Goal: Task Accomplishment & Management: Use online tool/utility

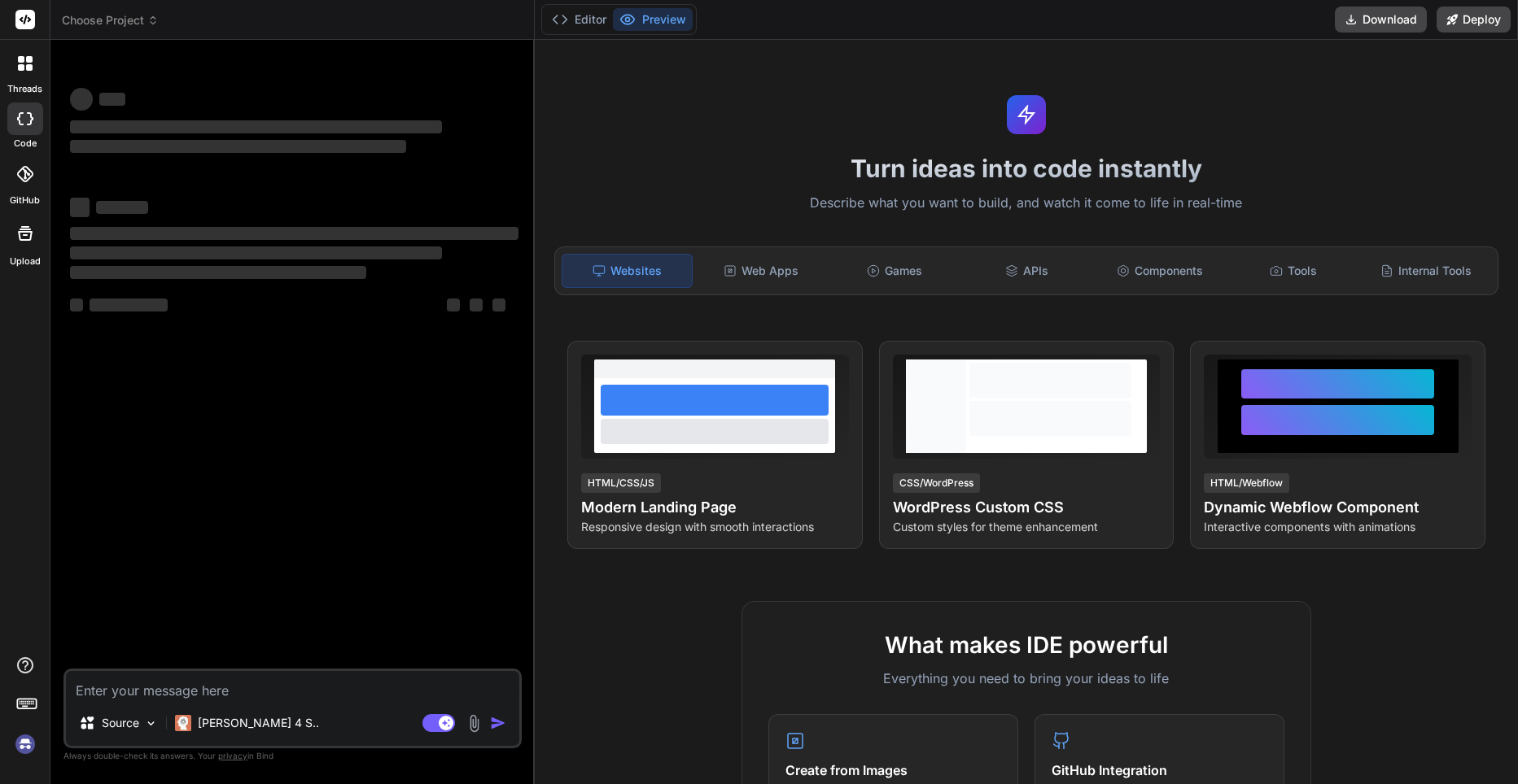
click at [25, 746] on img at bounding box center [25, 744] width 28 height 28
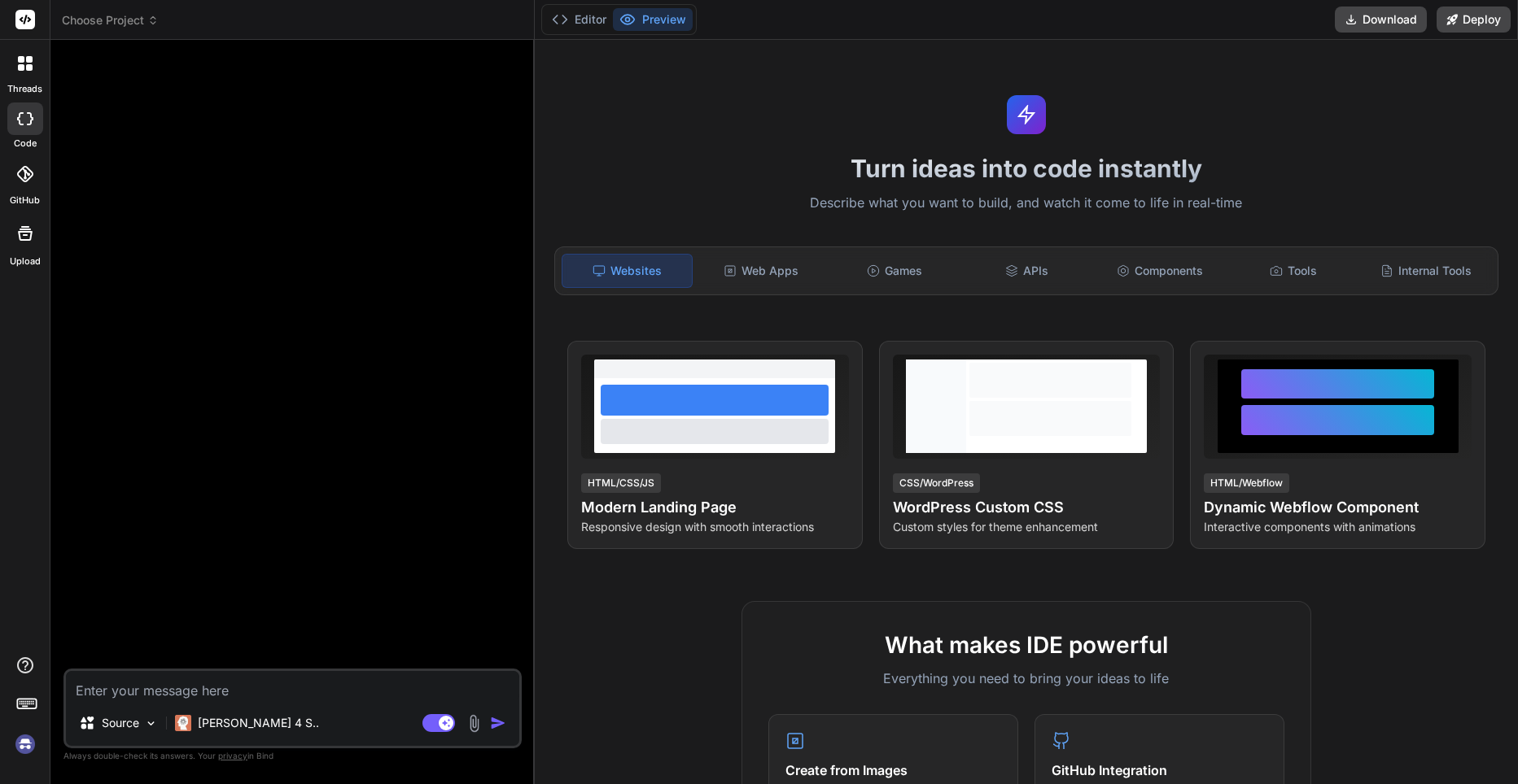
click at [30, 747] on img at bounding box center [25, 744] width 28 height 28
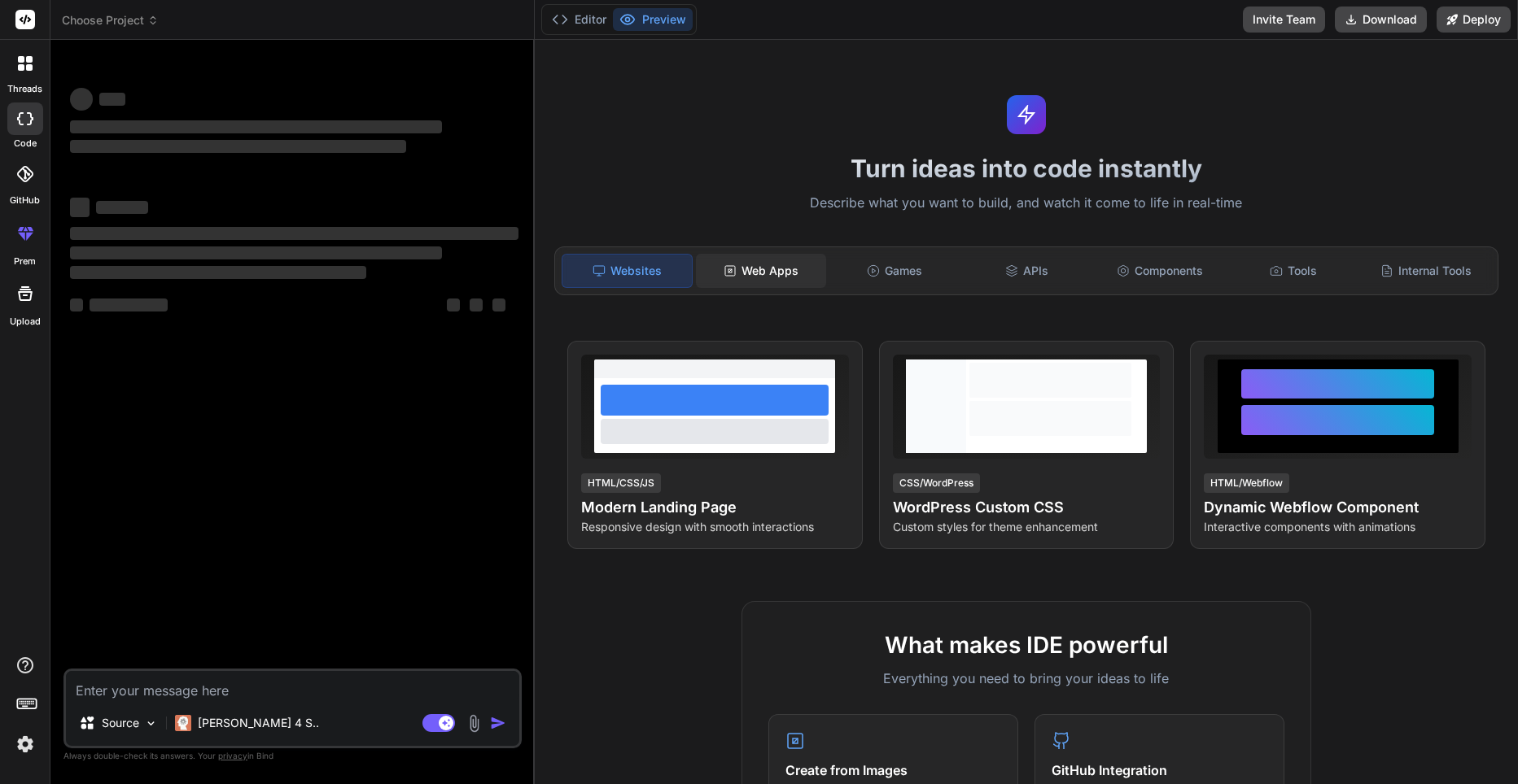
type textarea "x"
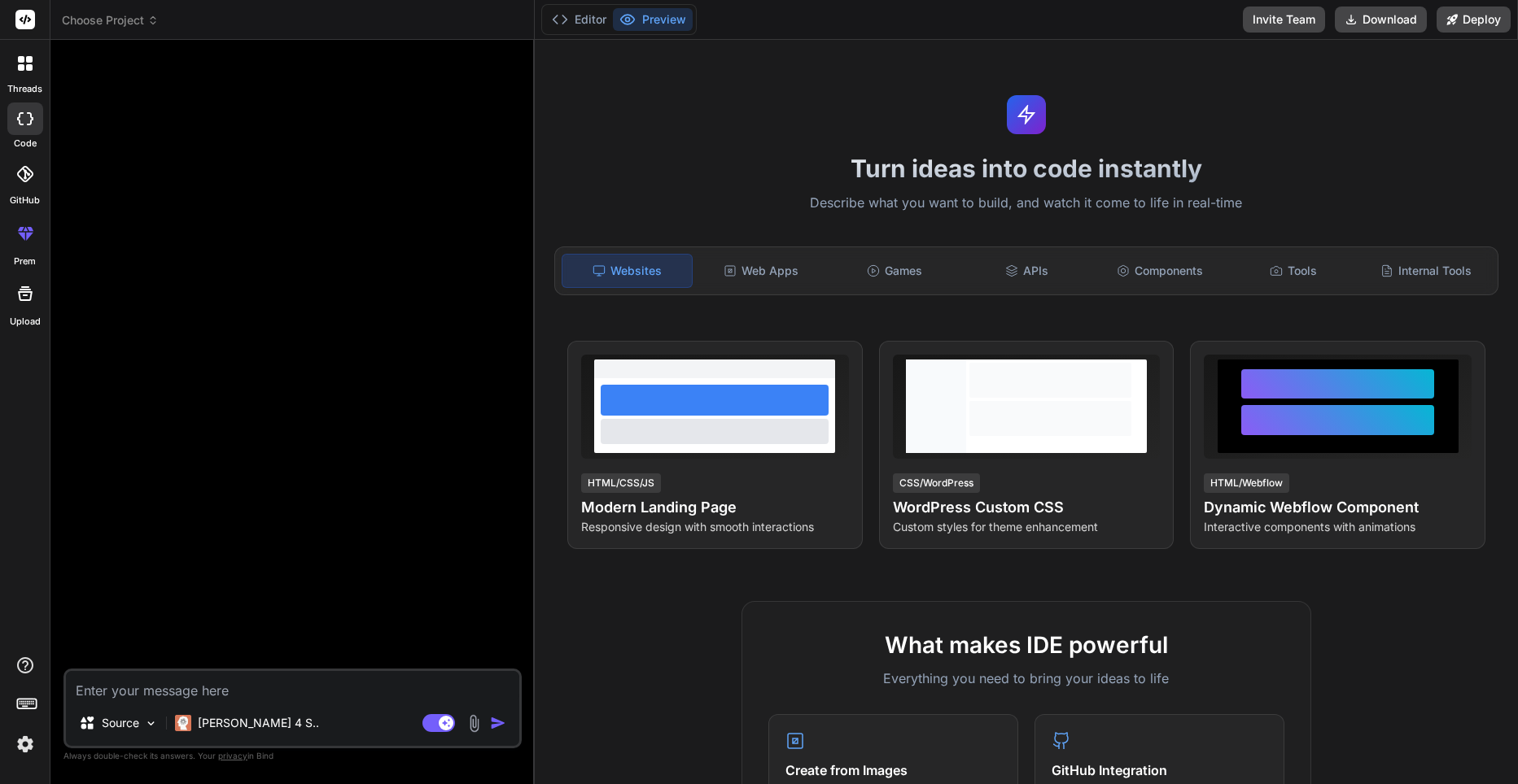
click at [429, 281] on div at bounding box center [294, 361] width 455 height 616
click at [26, 742] on img at bounding box center [25, 744] width 28 height 28
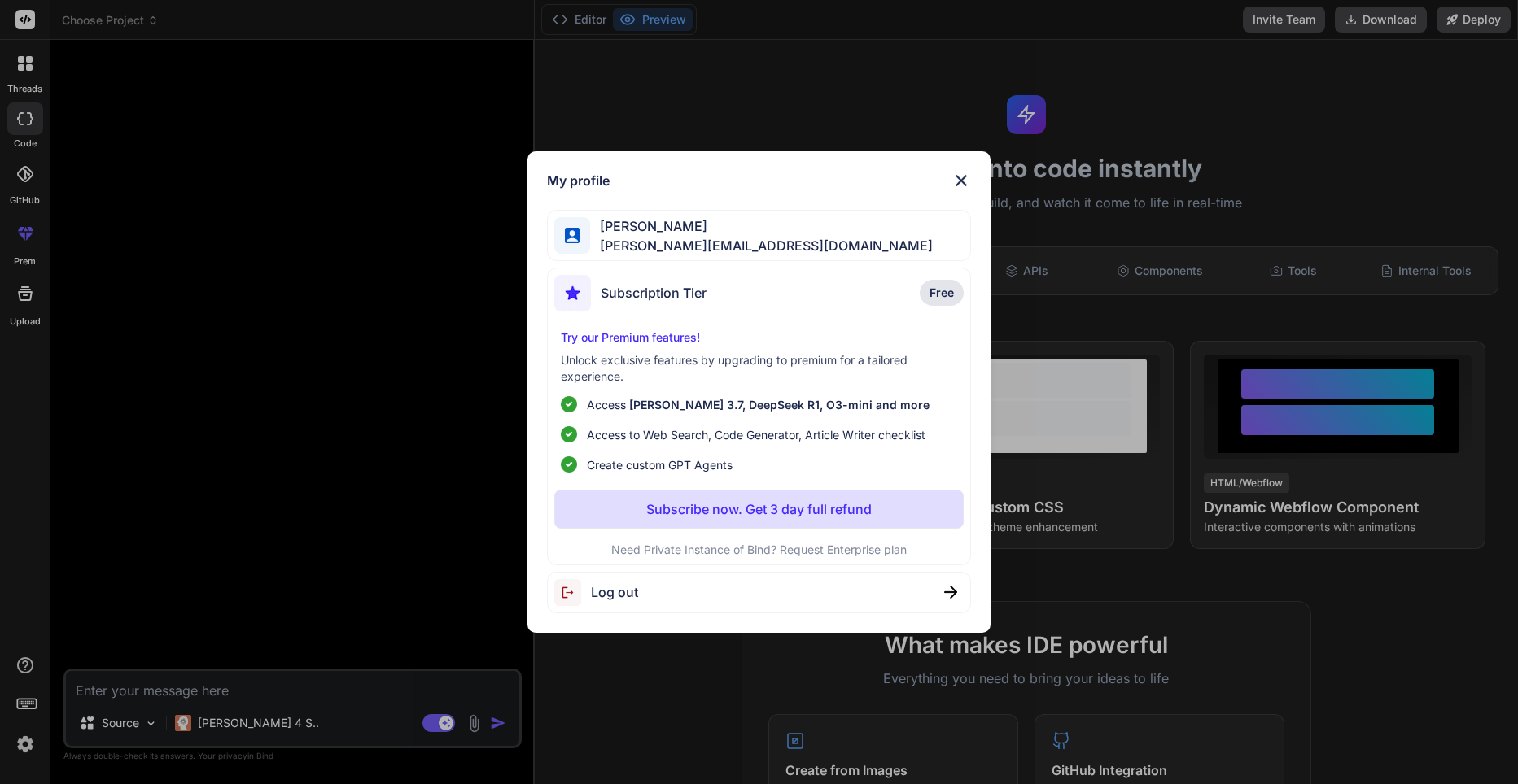
click at [317, 409] on div "My profile Merveille Mpaka bob.merveille05@gmail.com Subscription Tier Free Try…" at bounding box center [759, 392] width 1518 height 784
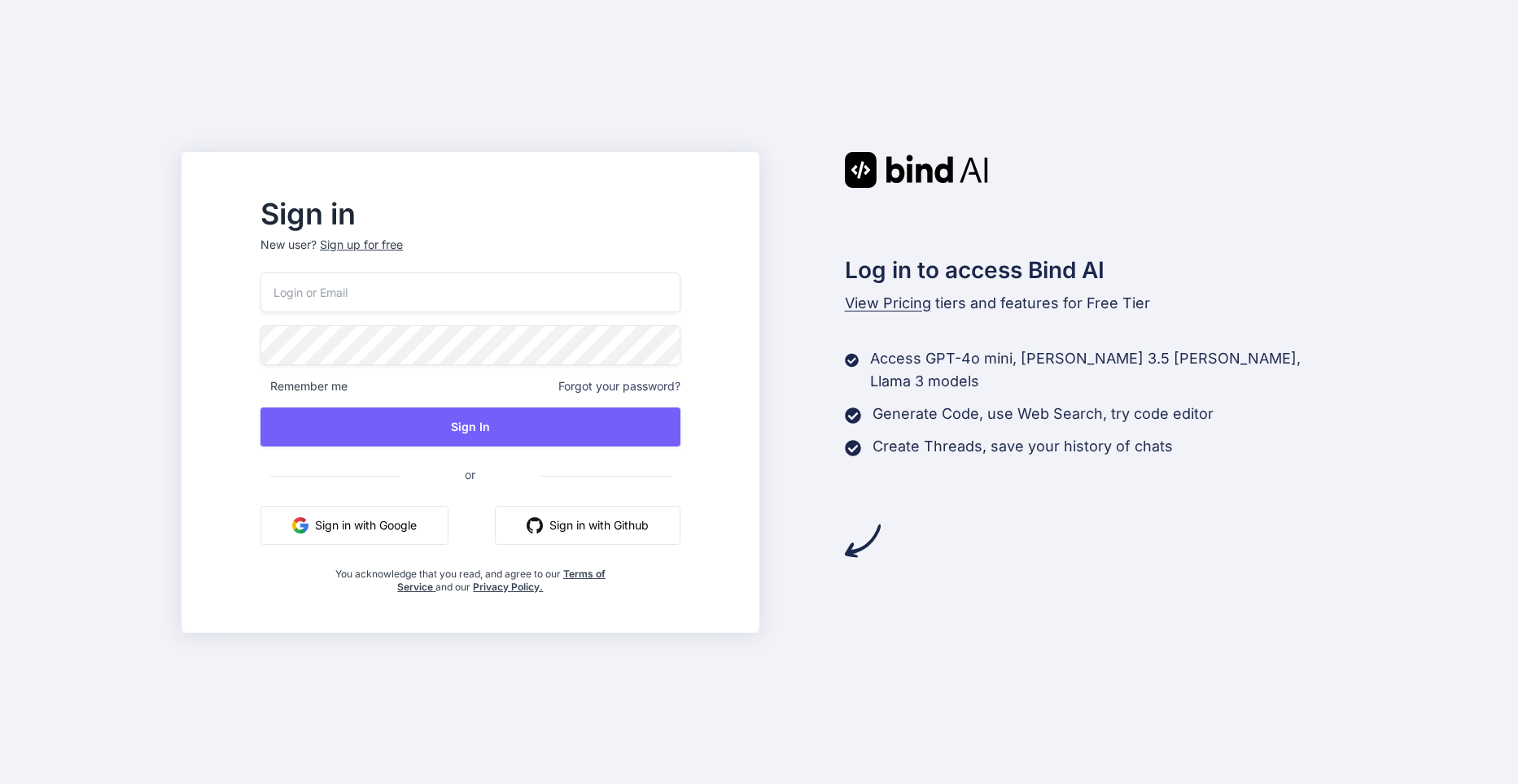
click at [429, 528] on button "Sign in with Google" at bounding box center [354, 525] width 188 height 39
click at [393, 528] on button "Sign in with Google" at bounding box center [354, 525] width 188 height 39
click at [430, 526] on button "Sign in with Google" at bounding box center [354, 525] width 188 height 39
click at [434, 535] on button "Sign in with Google" at bounding box center [354, 525] width 188 height 39
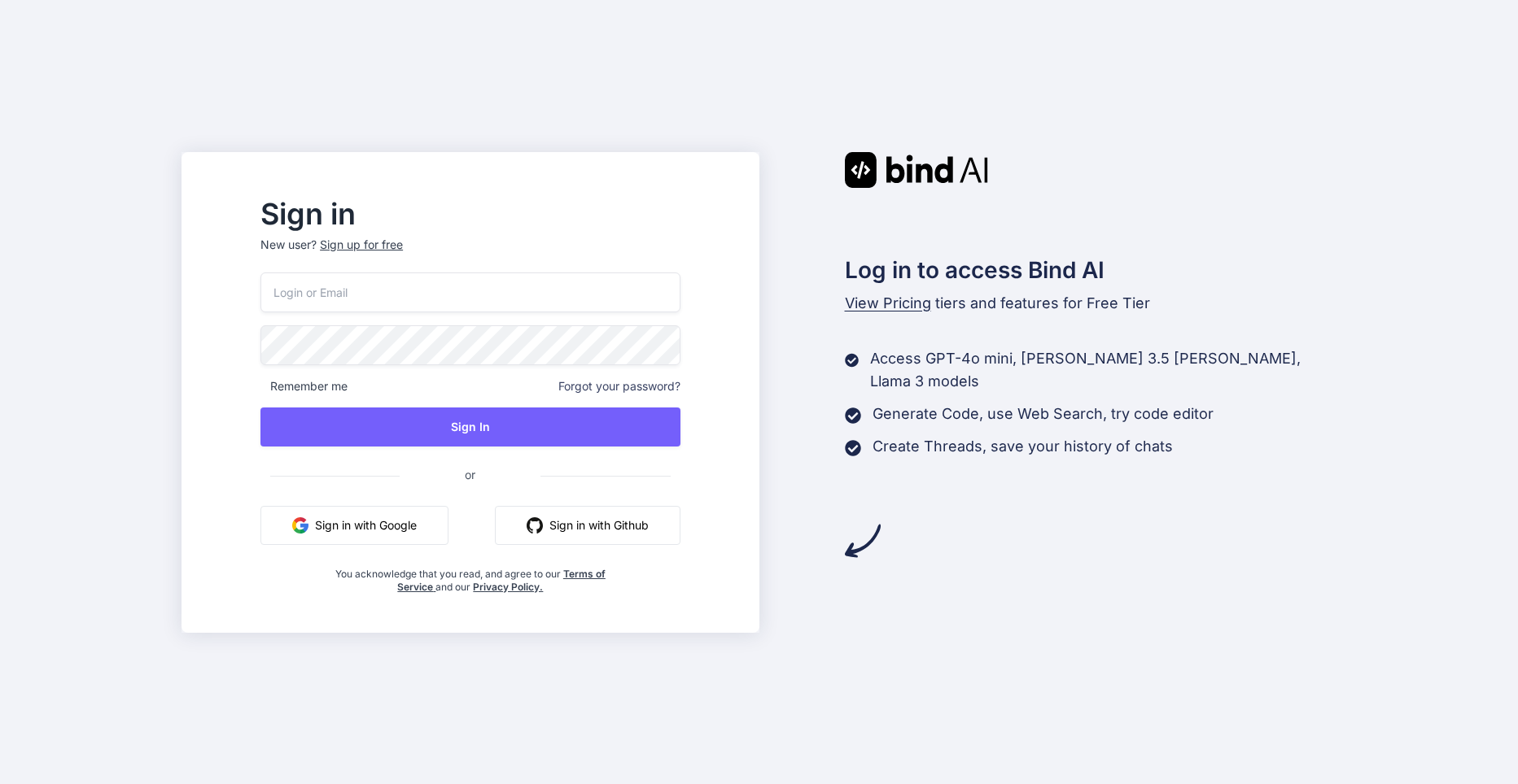
click at [439, 528] on button "Sign in with Google" at bounding box center [354, 525] width 188 height 39
click at [395, 518] on button "Sign in with Google" at bounding box center [354, 525] width 188 height 39
